Goal: Transaction & Acquisition: Purchase product/service

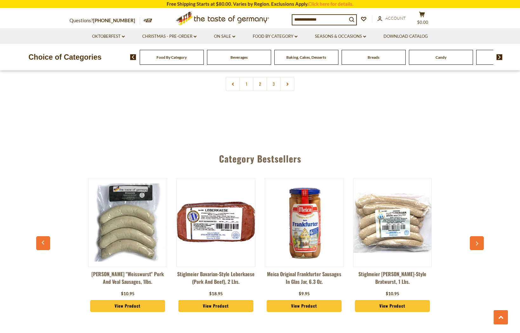
scroll to position [1611, 0]
click at [344, 19] on input at bounding box center [319, 19] width 55 height 9
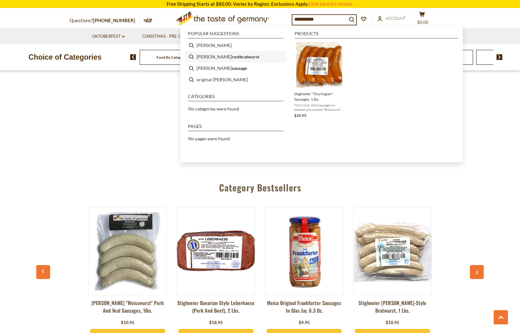
scroll to position [1583, 0]
click at [200, 56] on li "thueringer rostbratwurst" at bounding box center [235, 56] width 101 height 11
type input "**********"
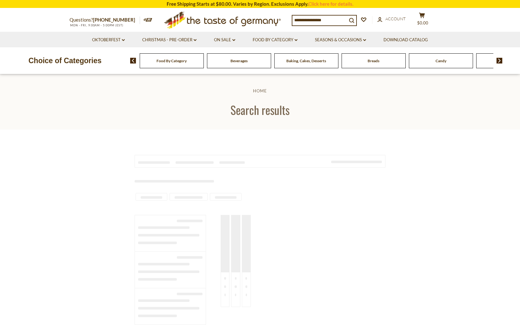
type input "**********"
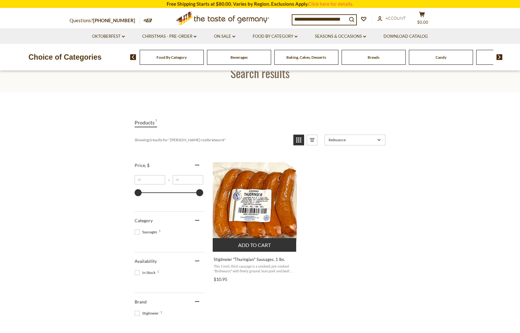
scroll to position [35, 0]
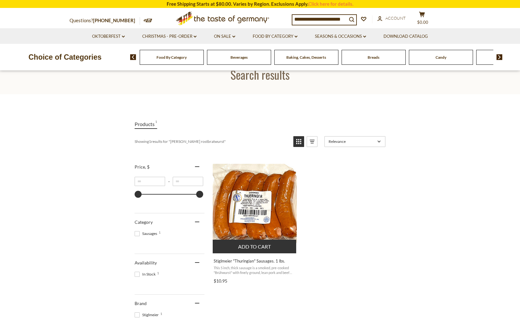
click at [273, 194] on img "Stiglmeier" at bounding box center [255, 206] width 84 height 84
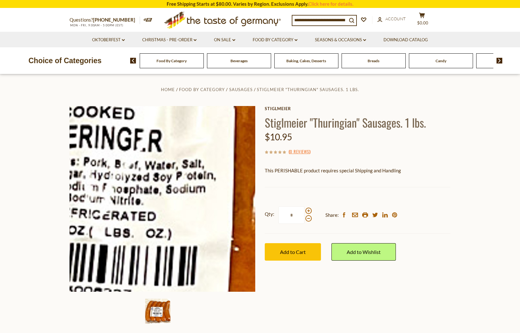
click at [185, 193] on img at bounding box center [162, 199] width 186 height 186
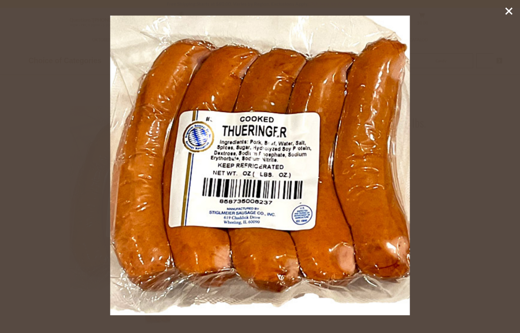
drag, startPoint x: 512, startPoint y: 8, endPoint x: 502, endPoint y: 27, distance: 21.3
click at [512, 9] on icon at bounding box center [509, 11] width 10 height 10
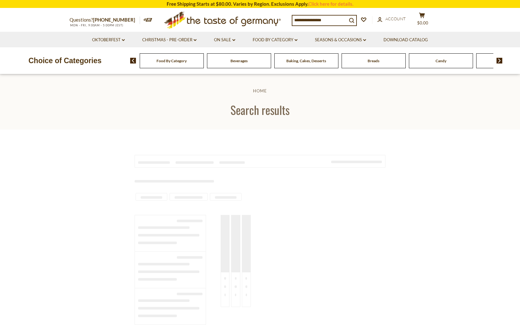
scroll to position [35, 0]
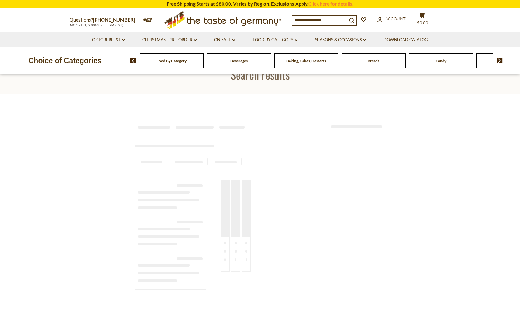
type input "**********"
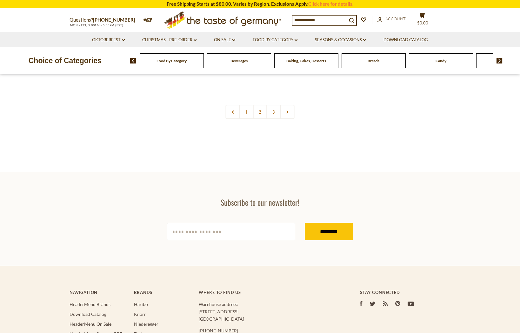
scroll to position [1584, 0]
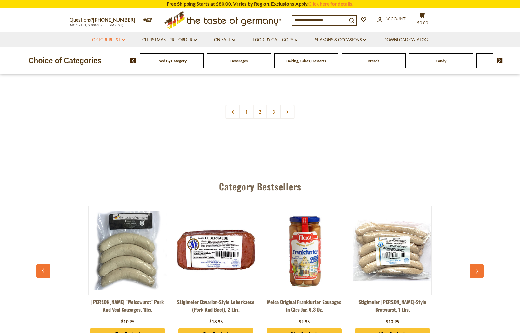
click at [122, 38] on link "Oktoberfest dropdown_arrow" at bounding box center [108, 39] width 33 height 7
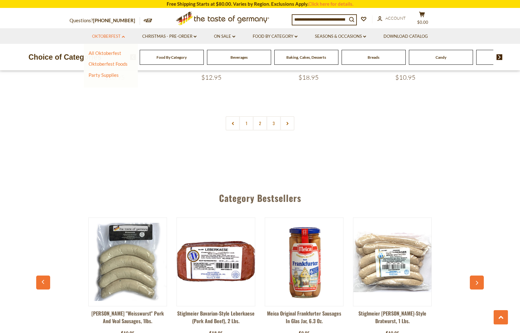
click at [121, 36] on link "Oktoberfest dropdown_arrow" at bounding box center [108, 36] width 33 height 7
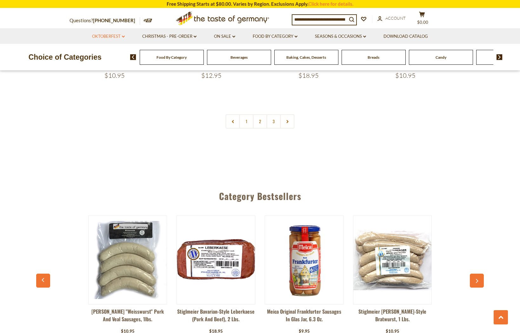
click at [121, 36] on link "Oktoberfest dropdown_arrow" at bounding box center [108, 36] width 33 height 7
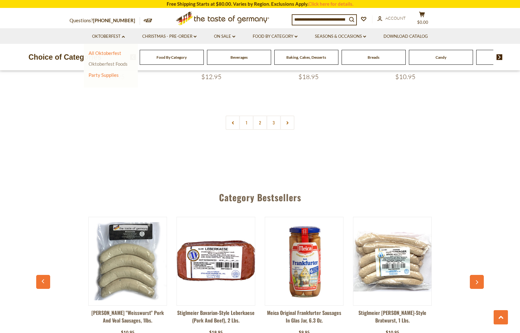
click at [113, 63] on link "Oktoberfest Foods" at bounding box center [108, 64] width 39 height 6
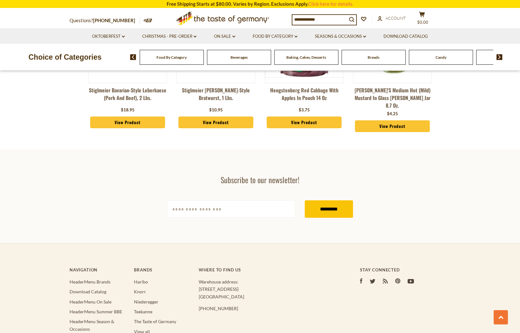
scroll to position [1299, 0]
